Goal: Transaction & Acquisition: Purchase product/service

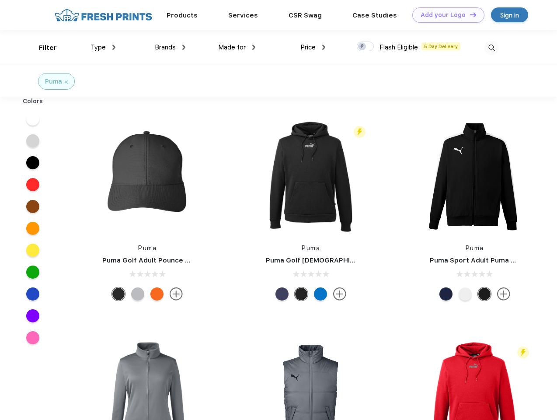
click at [445, 15] on link "Add your Logo Design Tool" at bounding box center [449, 14] width 72 height 15
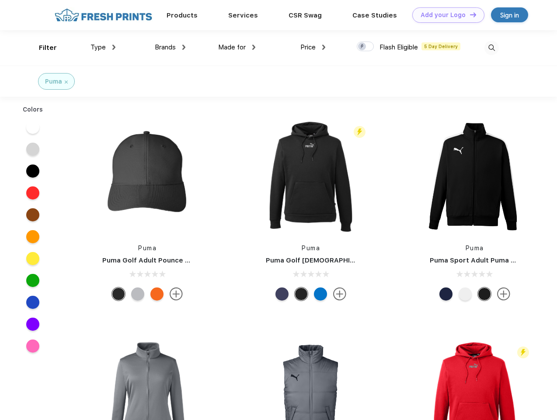
click at [0, 0] on div "Design Tool" at bounding box center [0, 0] width 0 height 0
click at [469, 14] on link "Add your Logo Design Tool" at bounding box center [449, 14] width 72 height 15
click at [42, 48] on div "Filter" at bounding box center [48, 48] width 18 height 10
click at [103, 47] on span "Type" at bounding box center [98, 47] width 15 height 8
click at [170, 47] on span "Brands" at bounding box center [165, 47] width 21 height 8
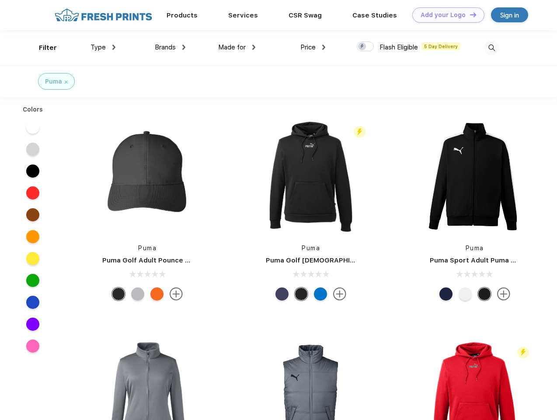
click at [237, 47] on span "Made for" at bounding box center [232, 47] width 28 height 8
click at [313, 47] on span "Price" at bounding box center [308, 47] width 15 height 8
click at [366, 47] on div at bounding box center [365, 47] width 17 height 10
click at [363, 47] on input "checkbox" at bounding box center [360, 44] width 6 height 6
click at [492, 48] on img at bounding box center [492, 48] width 14 height 14
